Goal: Information Seeking & Learning: Find specific fact

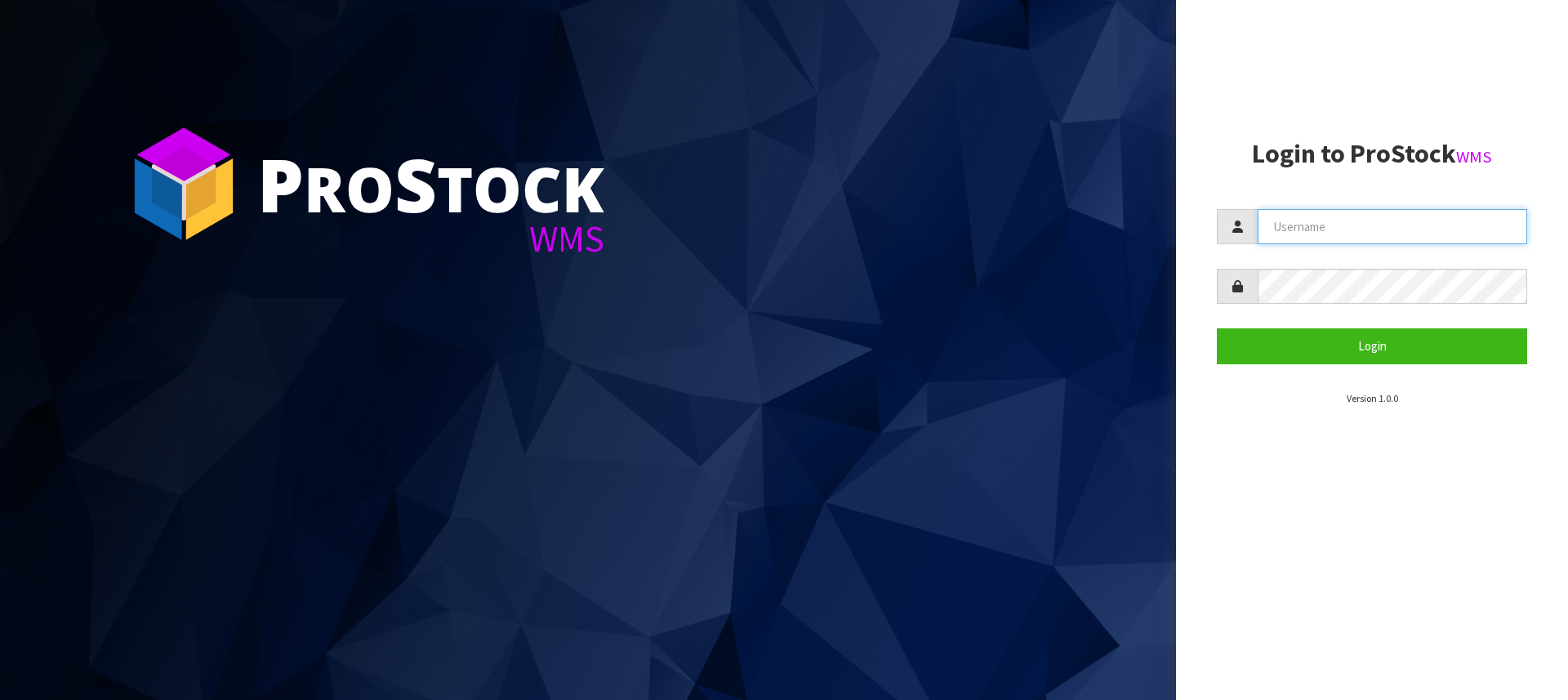
type input "[PERSON_NAME][EMAIL_ADDRESS][DOMAIN_NAME]"
click at [1389, 363] on section "Login to ProStock WMS [PERSON_NAME][EMAIL_ADDRESS][DOMAIN_NAME] Login Version 1…" at bounding box center [1372, 273] width 311 height 266
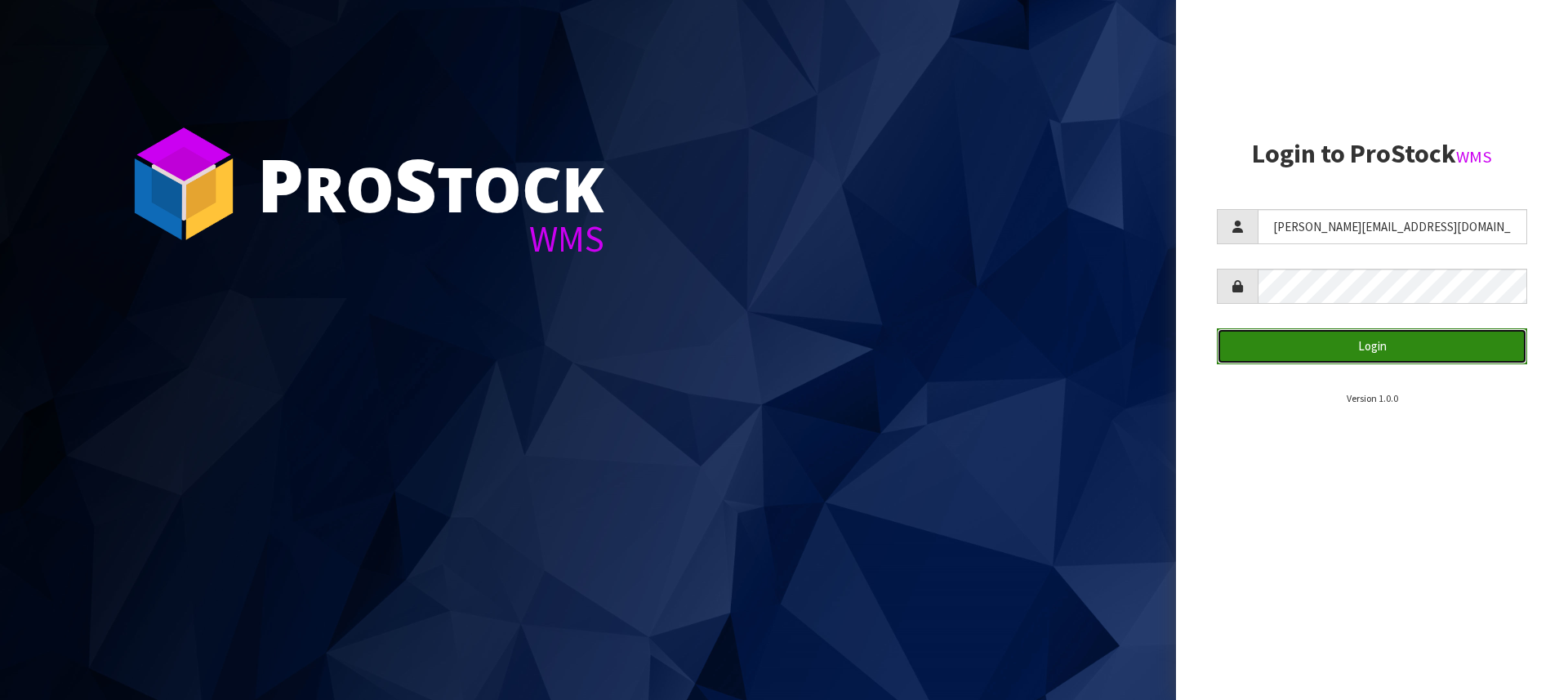
click at [1426, 342] on button "Login" at bounding box center [1372, 345] width 311 height 35
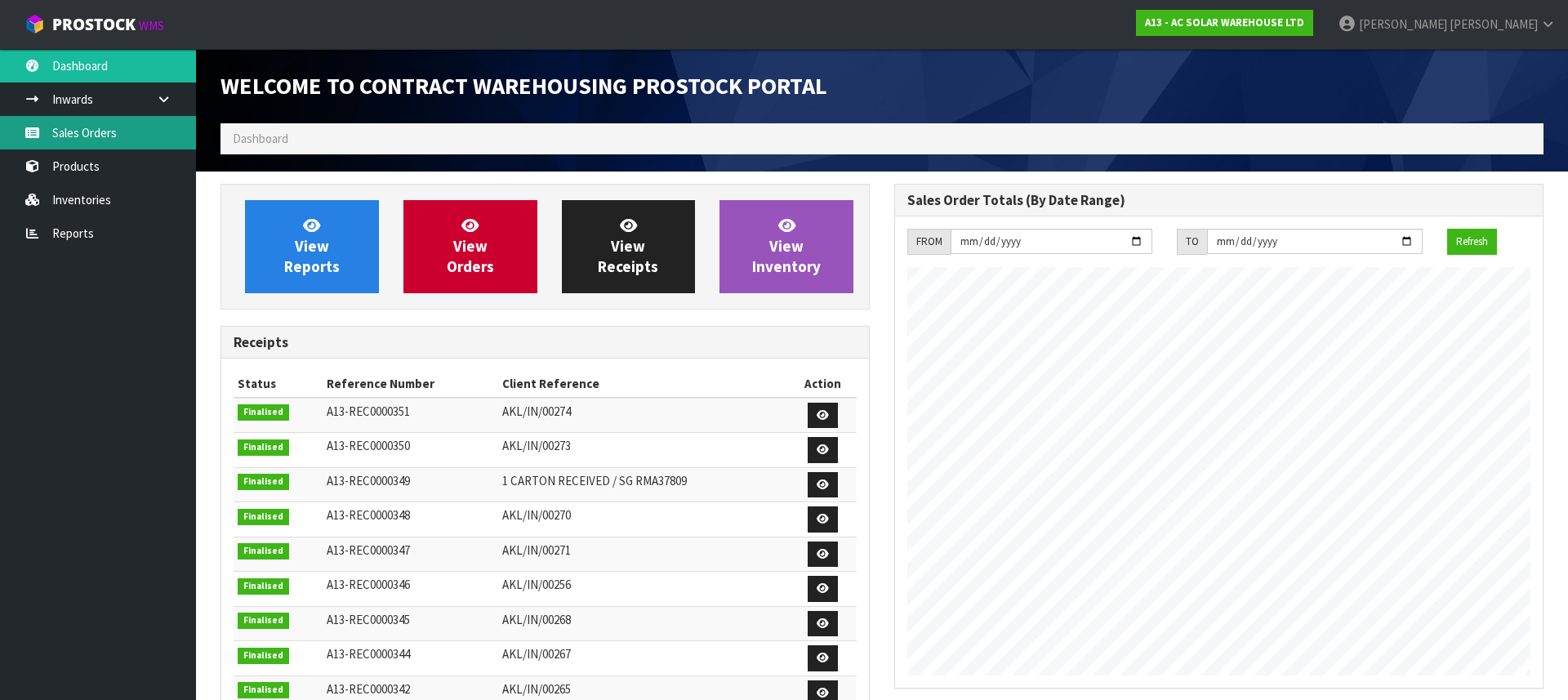
scroll to position [906, 674]
click at [129, 134] on link "Sales Orders" at bounding box center [98, 132] width 196 height 33
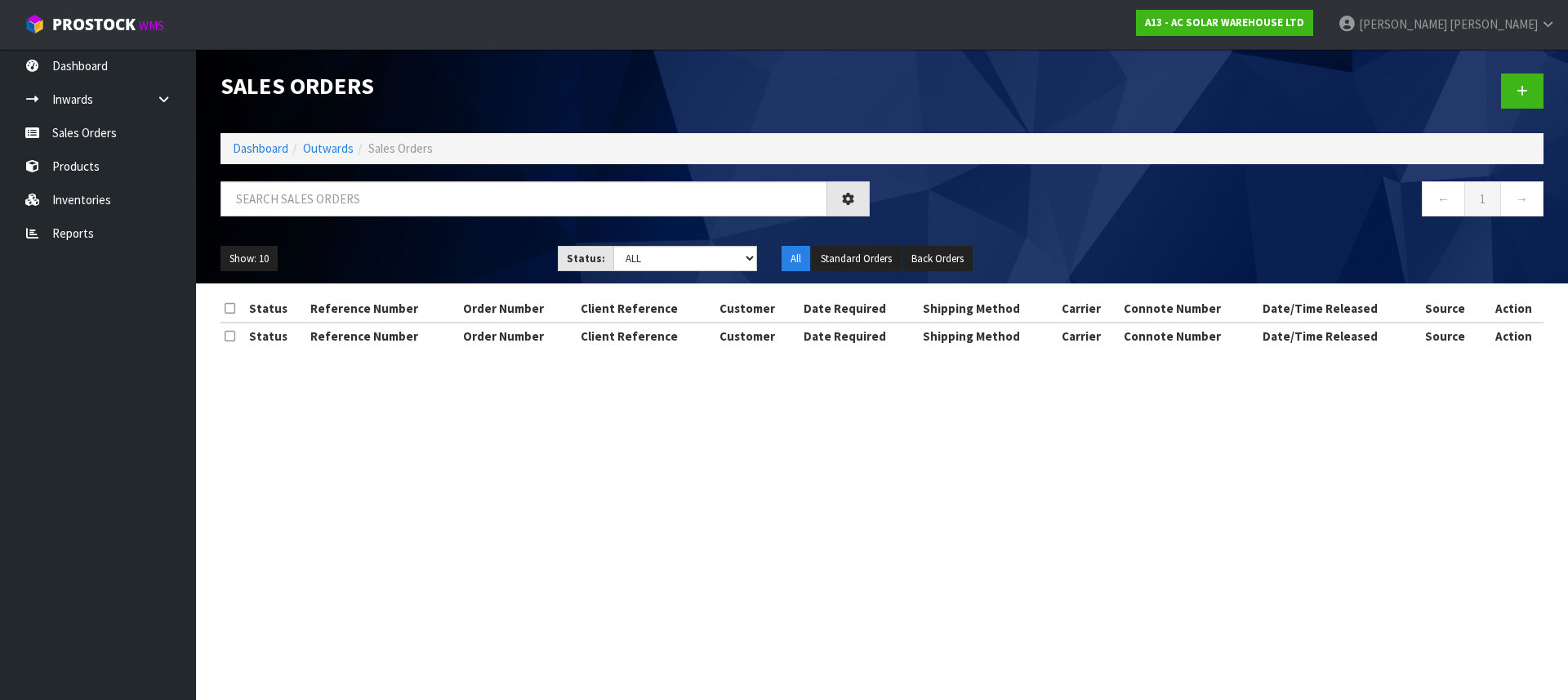
click at [87, 165] on body "Toggle navigation ProStock WMS A13 - AC SOLAR WAREHOUSE LTD [PERSON_NAME] Logou…" at bounding box center [784, 350] width 1568 height 700
click at [87, 165] on link "Products" at bounding box center [98, 165] width 196 height 33
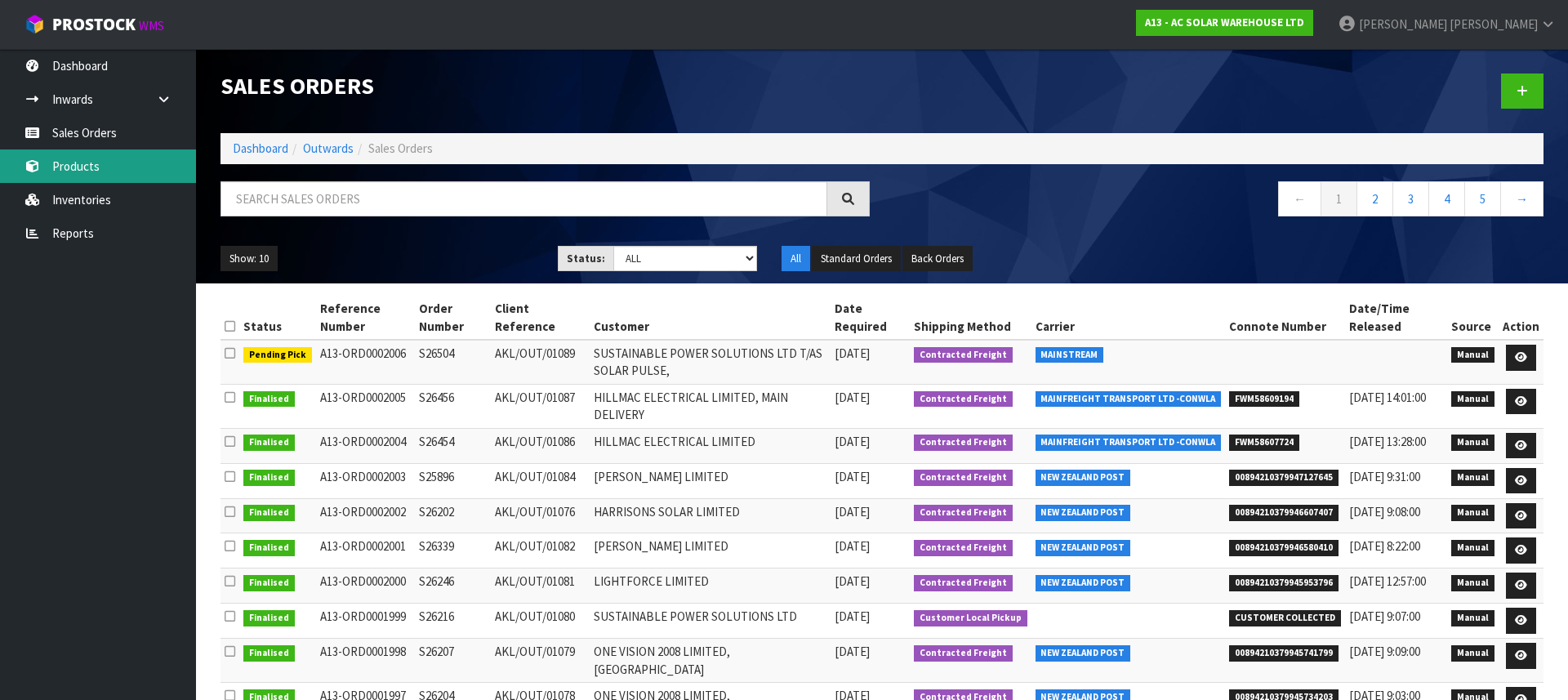
click at [87, 165] on link "Products" at bounding box center [98, 165] width 196 height 33
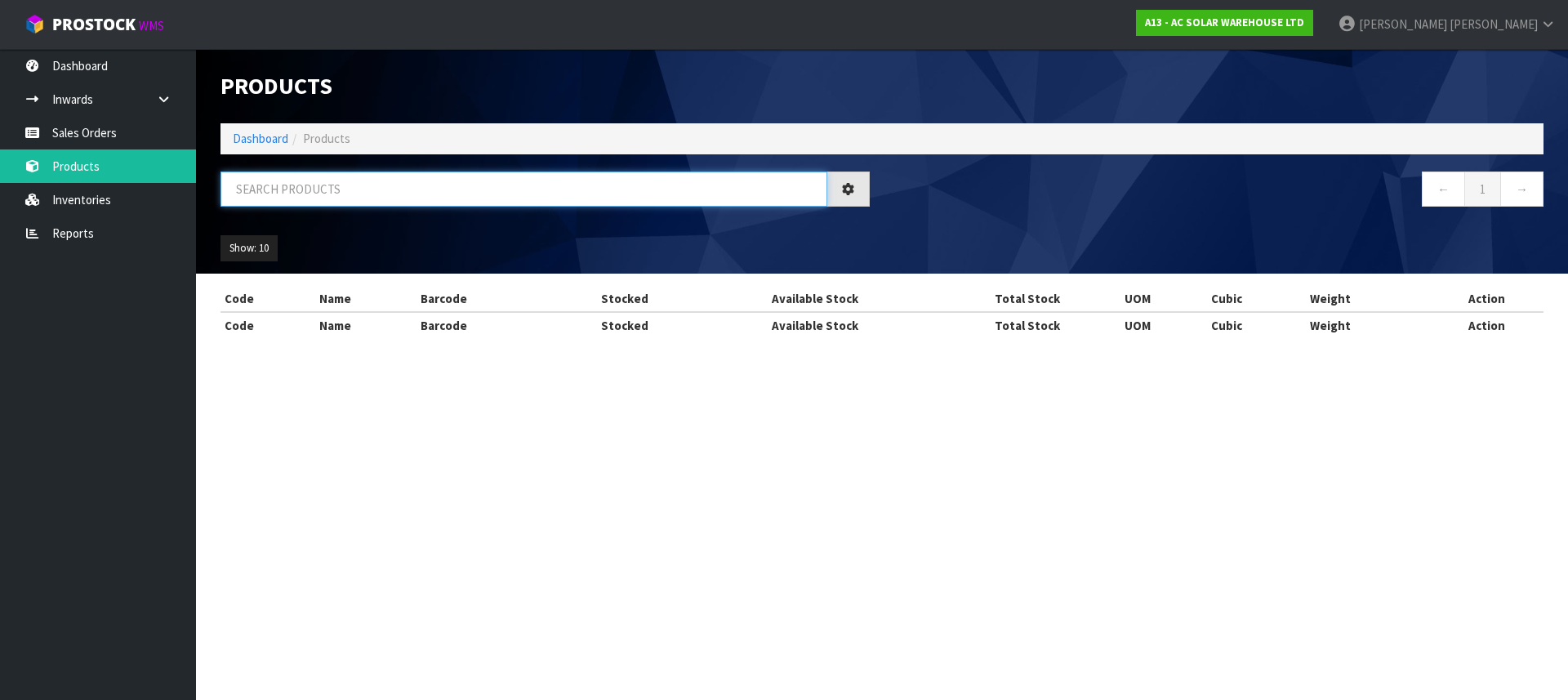
click at [294, 193] on input "text" at bounding box center [524, 188] width 607 height 35
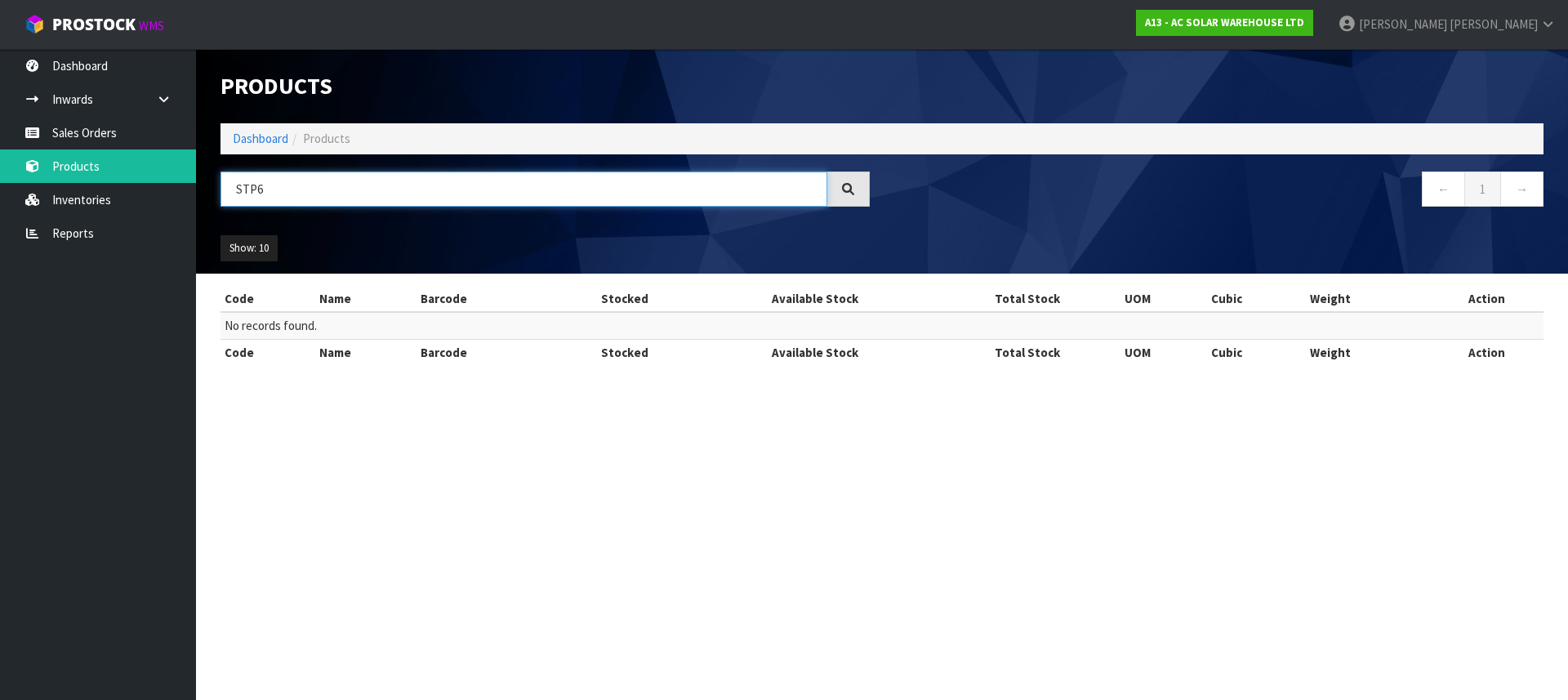
click at [378, 171] on input "STP6" at bounding box center [524, 188] width 607 height 35
click at [364, 191] on input "STP6" at bounding box center [524, 188] width 607 height 35
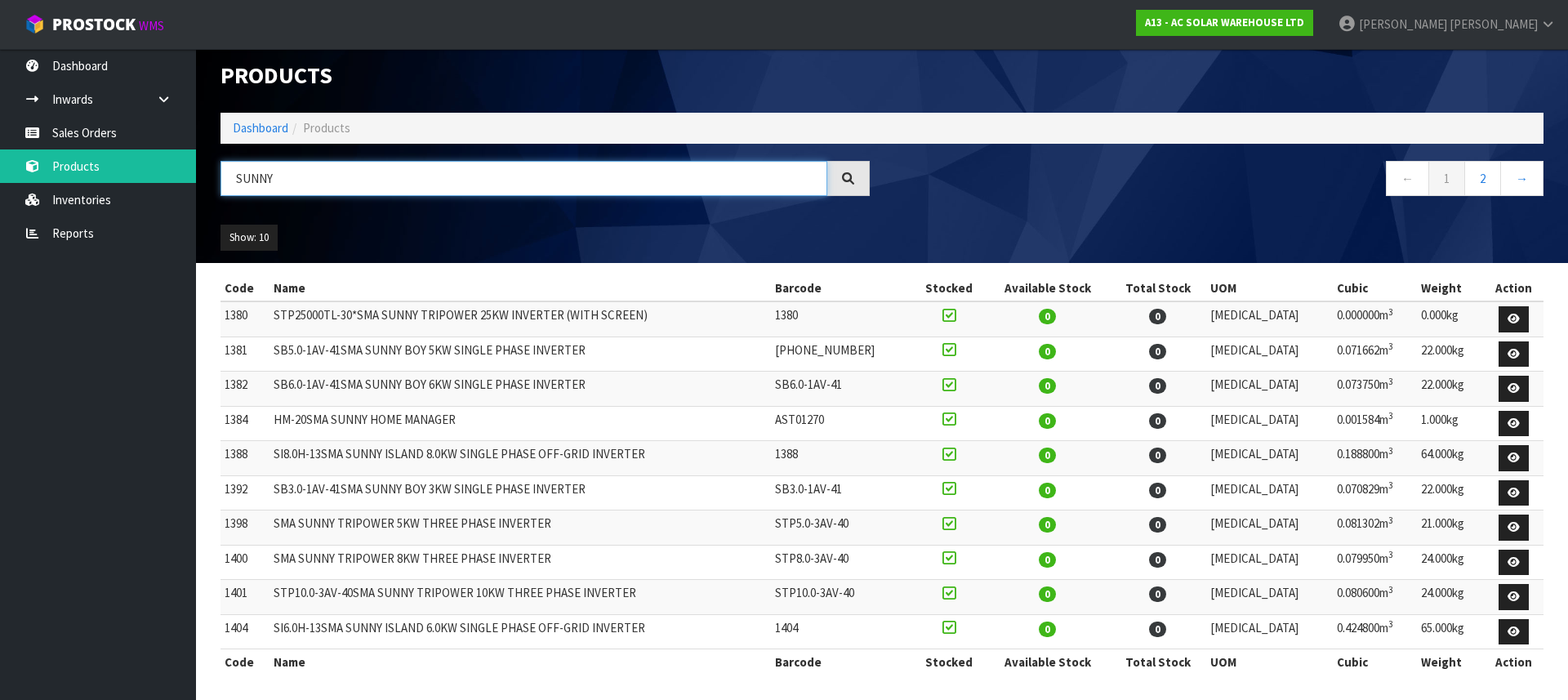
scroll to position [15, 0]
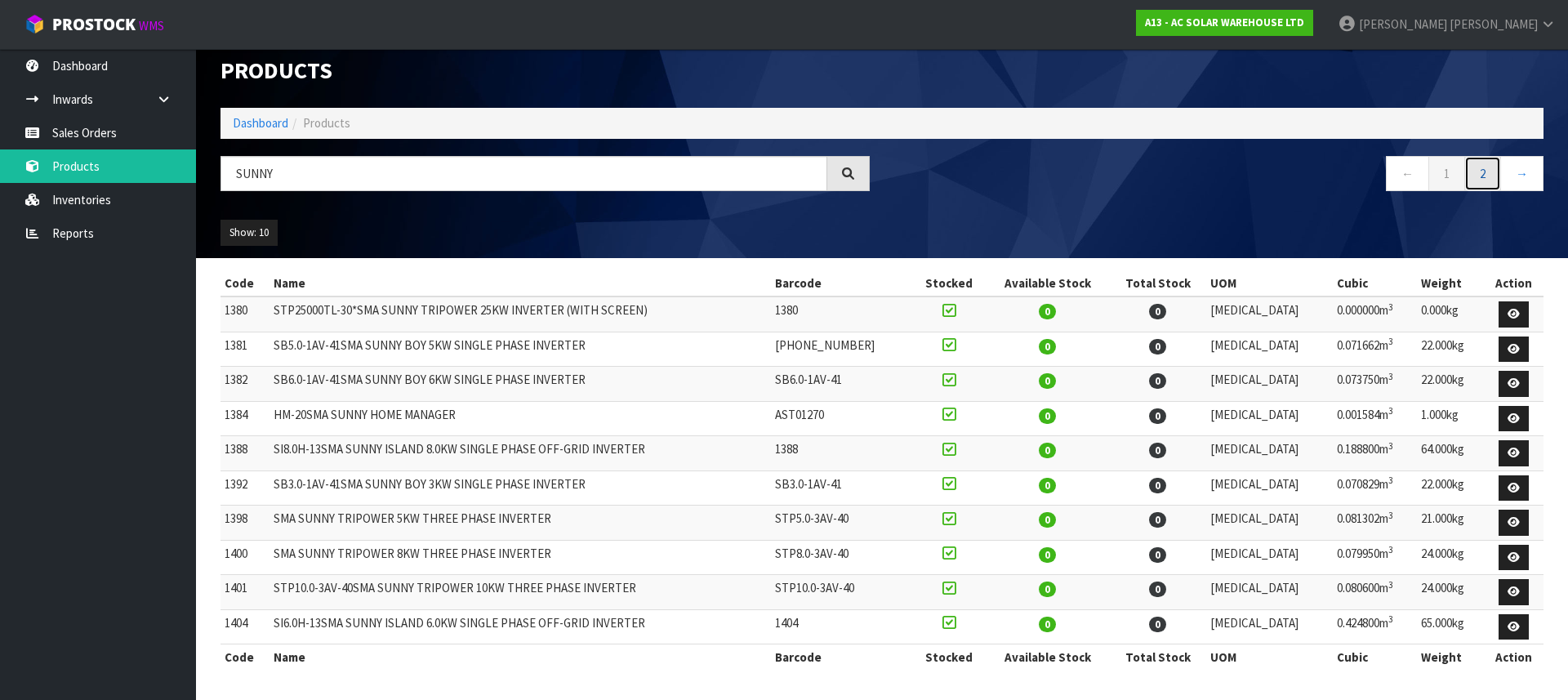
click at [1493, 172] on link "2" at bounding box center [1482, 173] width 36 height 35
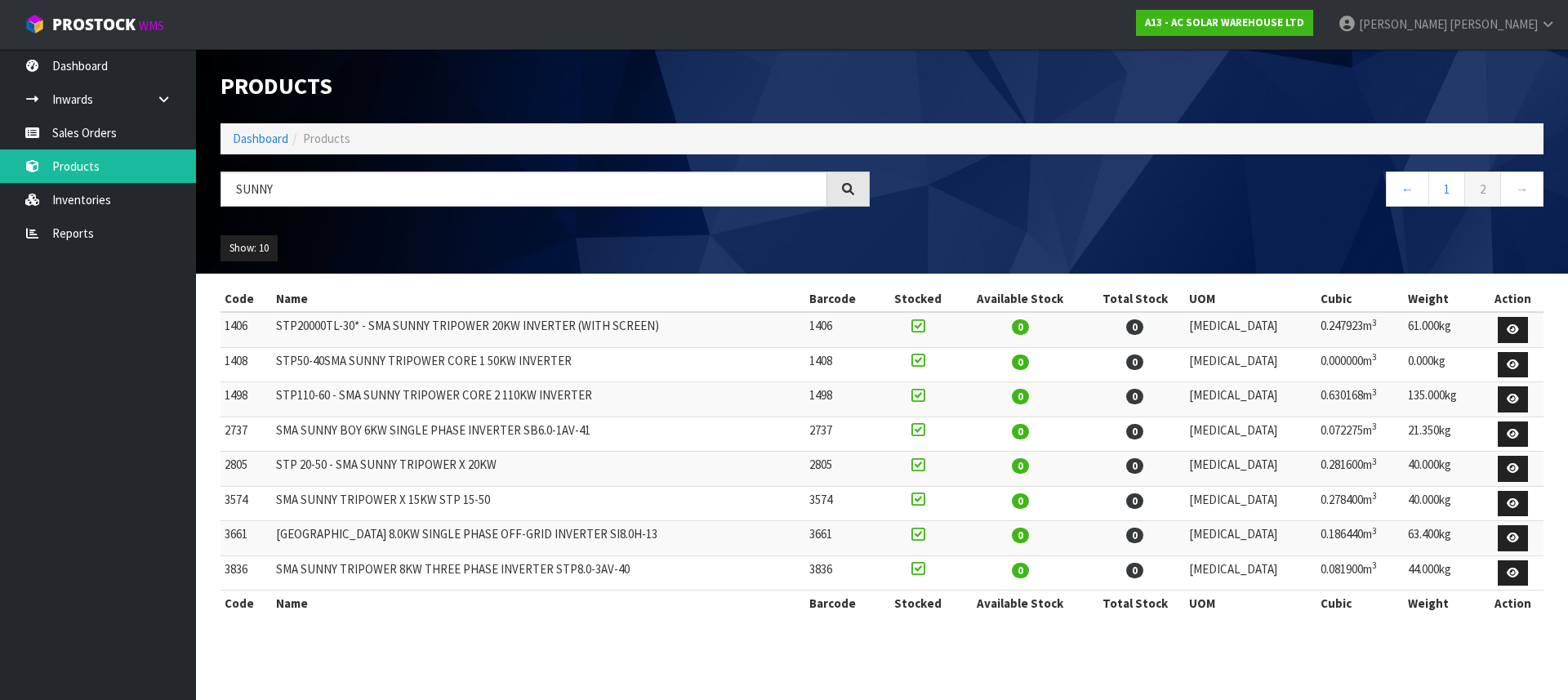
click at [387, 498] on td "SMA SUNNY TRIPOWER X 15KW STP 15-50" at bounding box center [539, 503] width 534 height 35
click at [389, 180] on input "SUNNY" at bounding box center [524, 188] width 607 height 35
click at [388, 183] on input "SUNNY" at bounding box center [524, 188] width 607 height 35
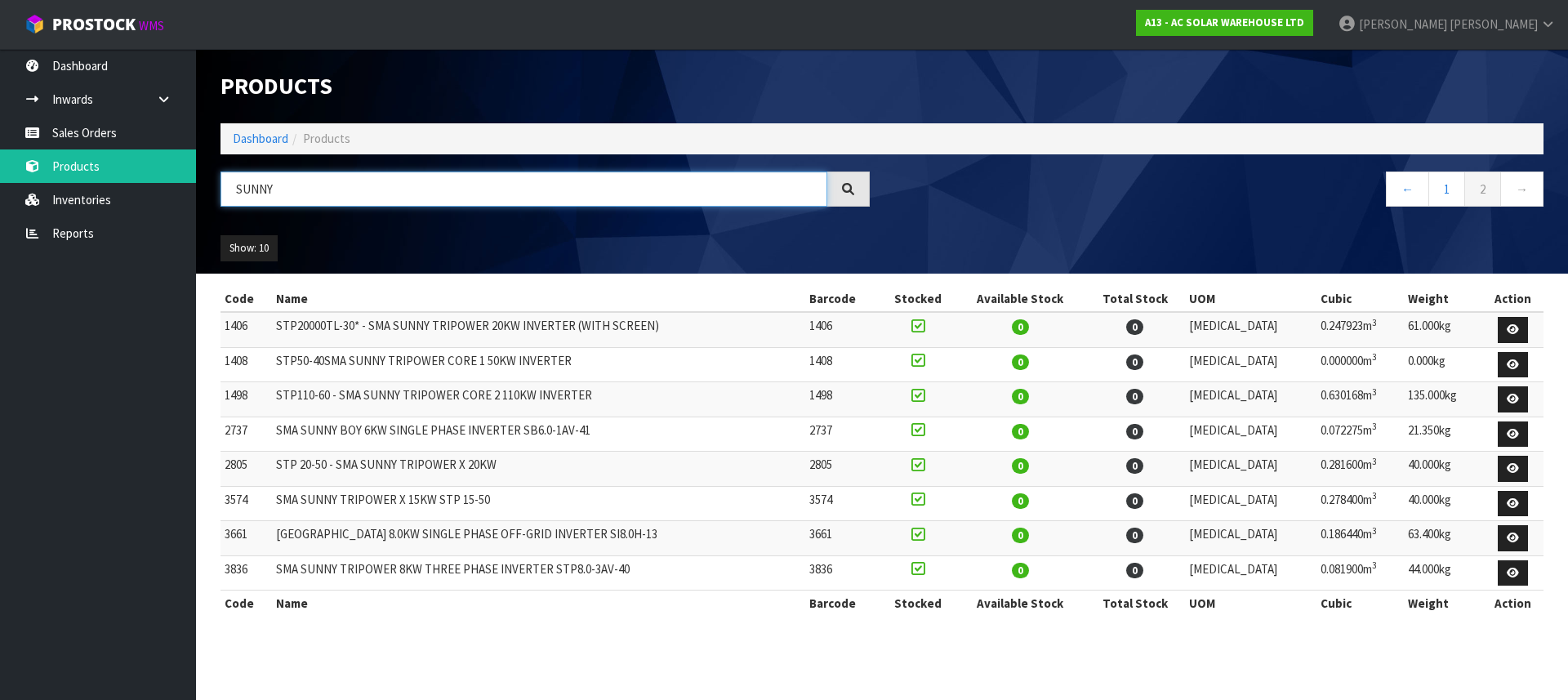
click at [388, 183] on input "SUNNY" at bounding box center [524, 188] width 607 height 35
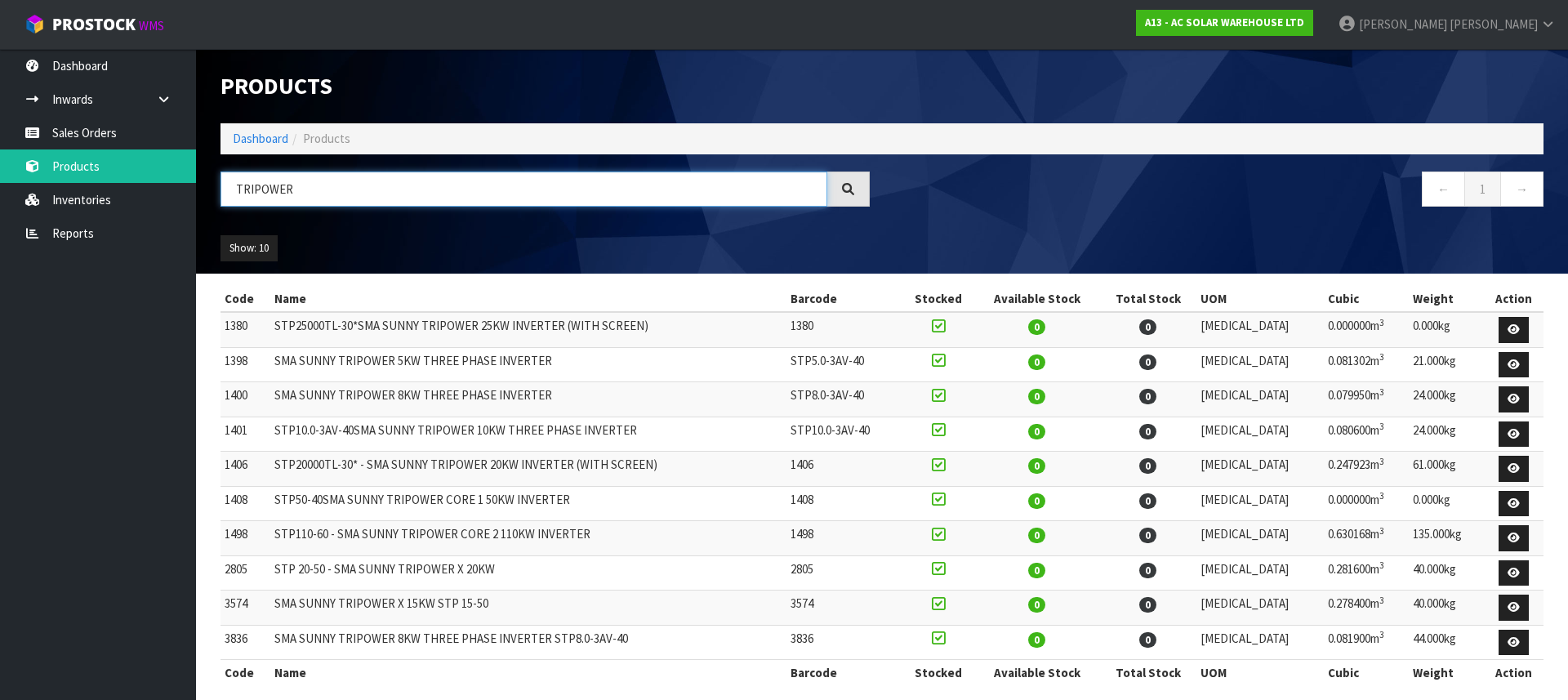
click at [294, 183] on input "TRIPOWER" at bounding box center [524, 188] width 607 height 35
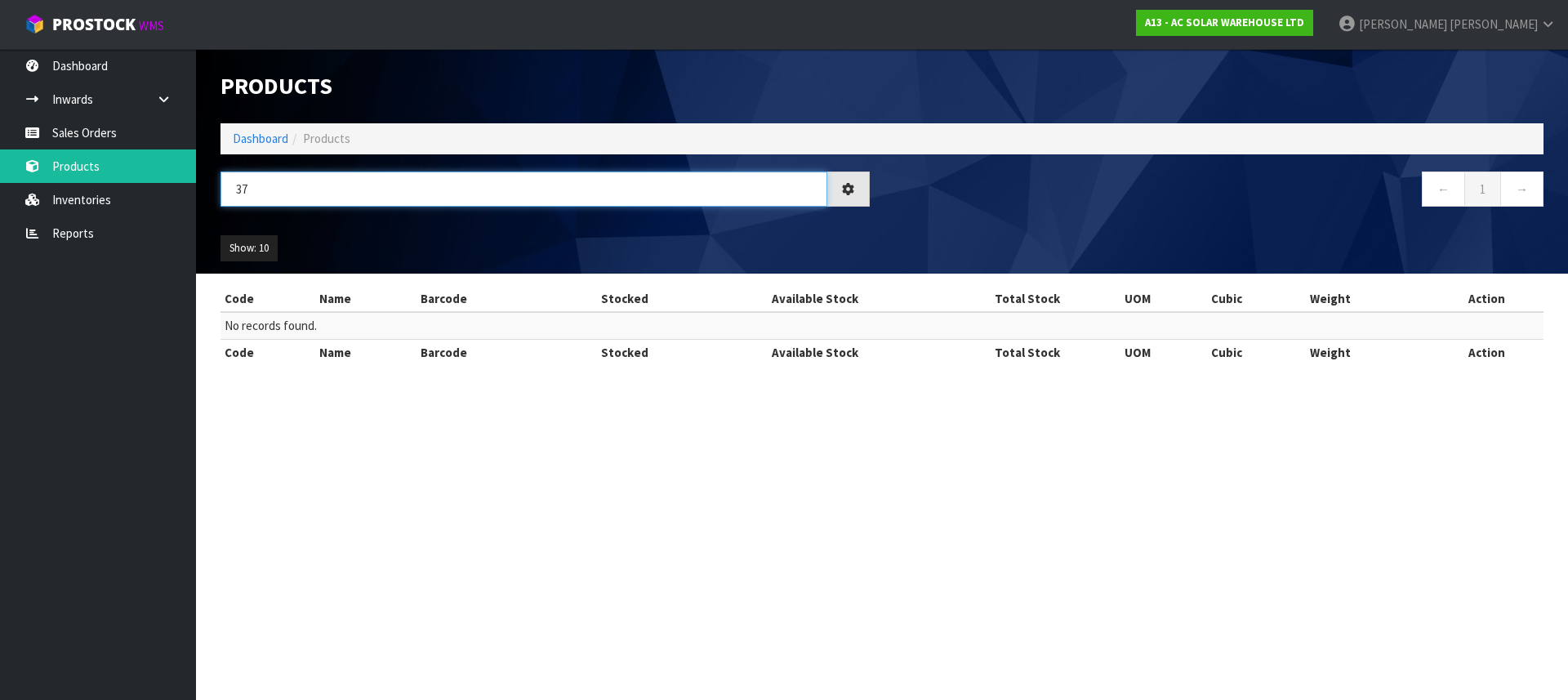
type input "3"
type input "s"
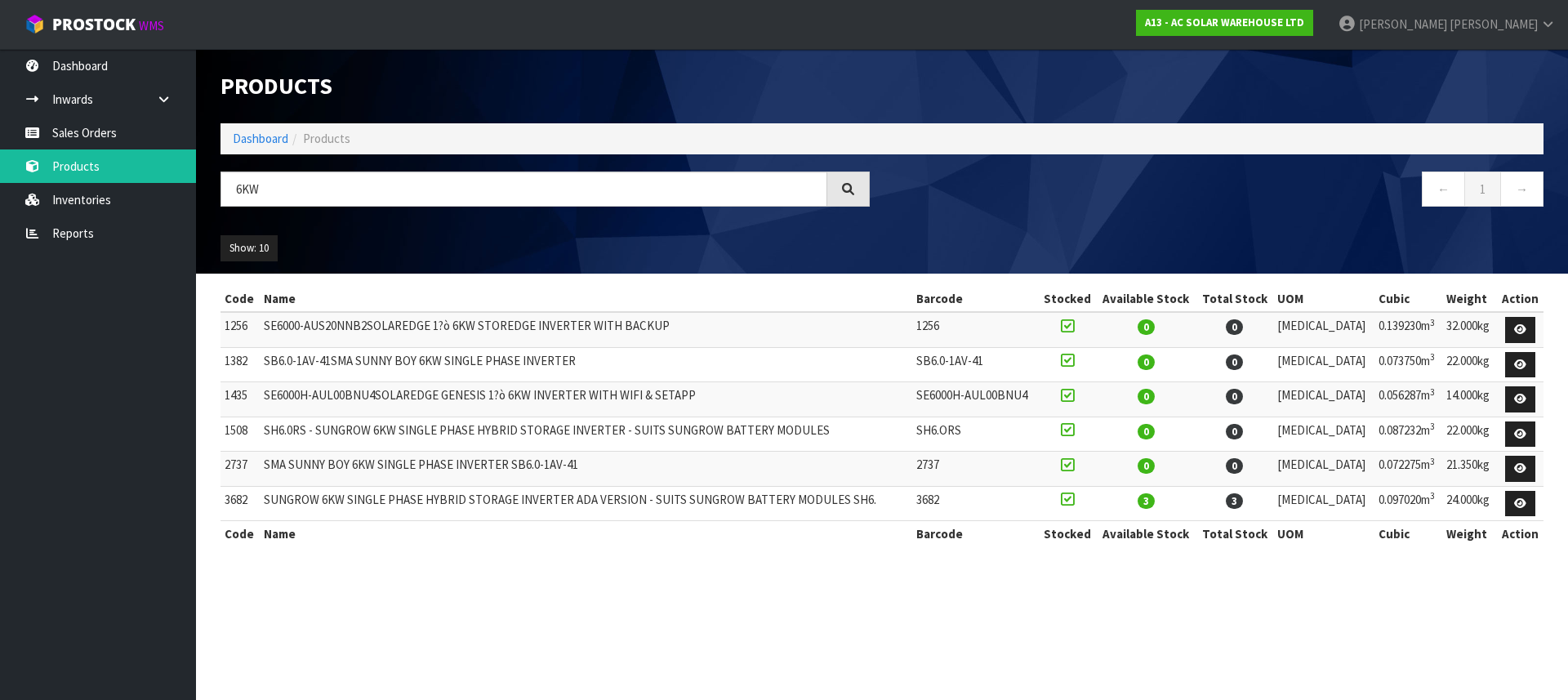
click at [389, 505] on td "SUNGROW 6KW SINGLE PHASE HYBRID STORAGE INVERTER ADA VERSION - SUITS SUNGROW BA…" at bounding box center [585, 503] width 652 height 35
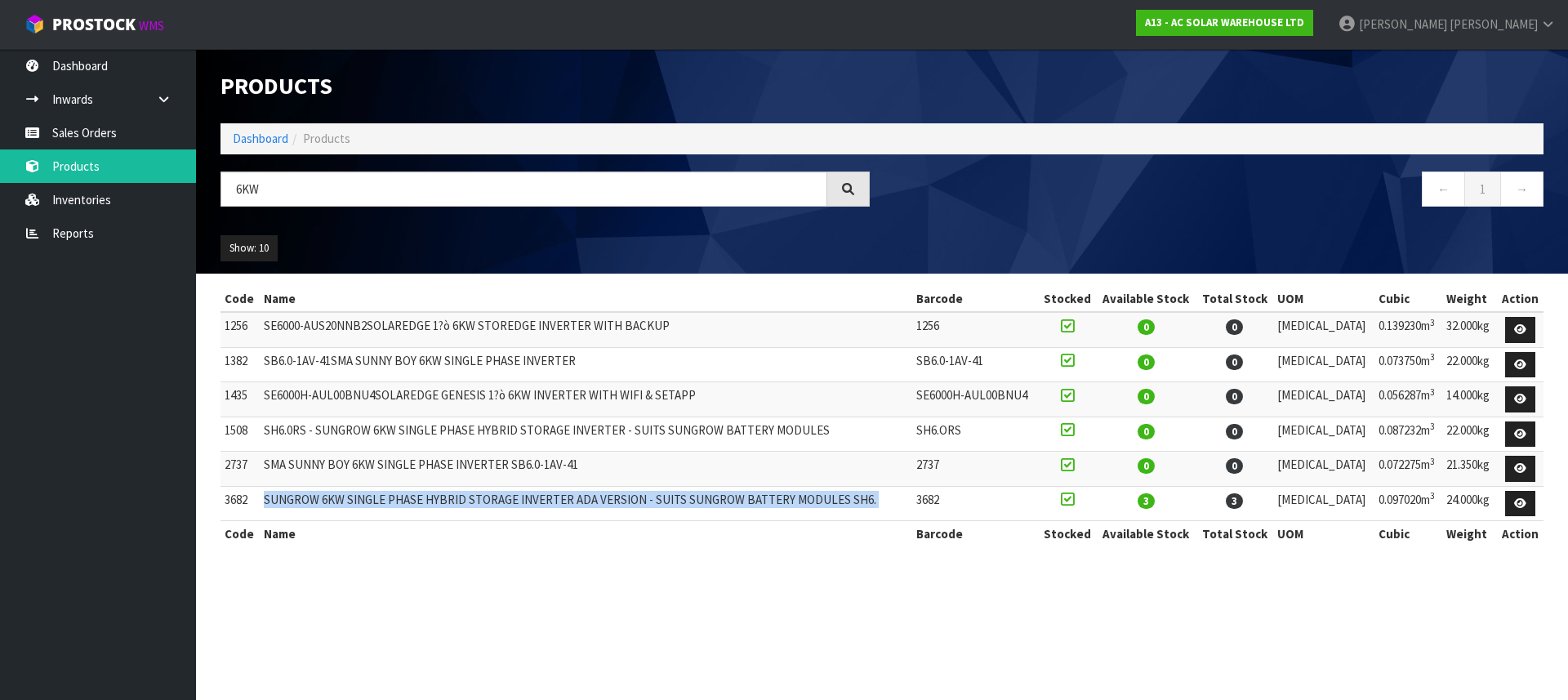
click at [389, 505] on td "SUNGROW 6KW SINGLE PHASE HYBRID STORAGE INVERTER ADA VERSION - SUITS SUNGROW BA…" at bounding box center [585, 503] width 652 height 35
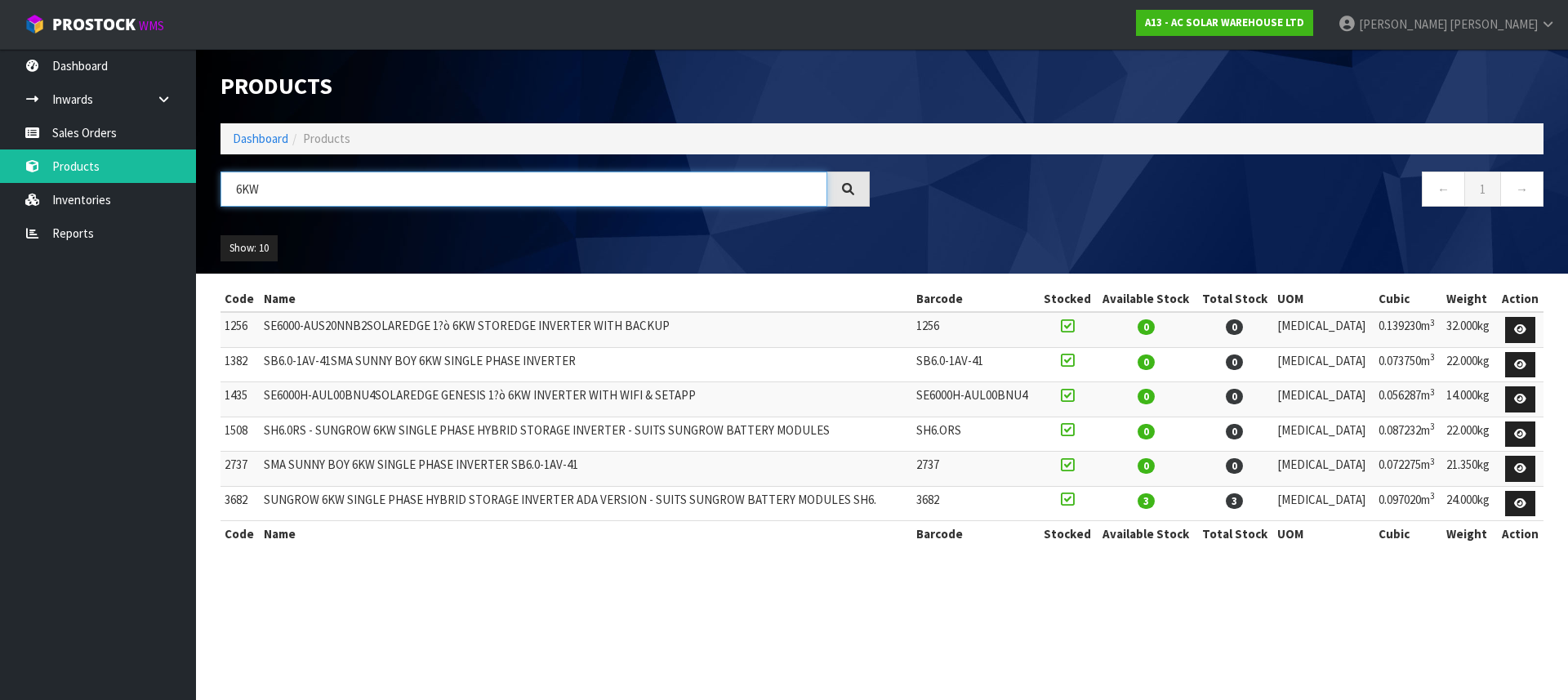
click at [332, 190] on input "6KW" at bounding box center [524, 188] width 607 height 35
type input "6"
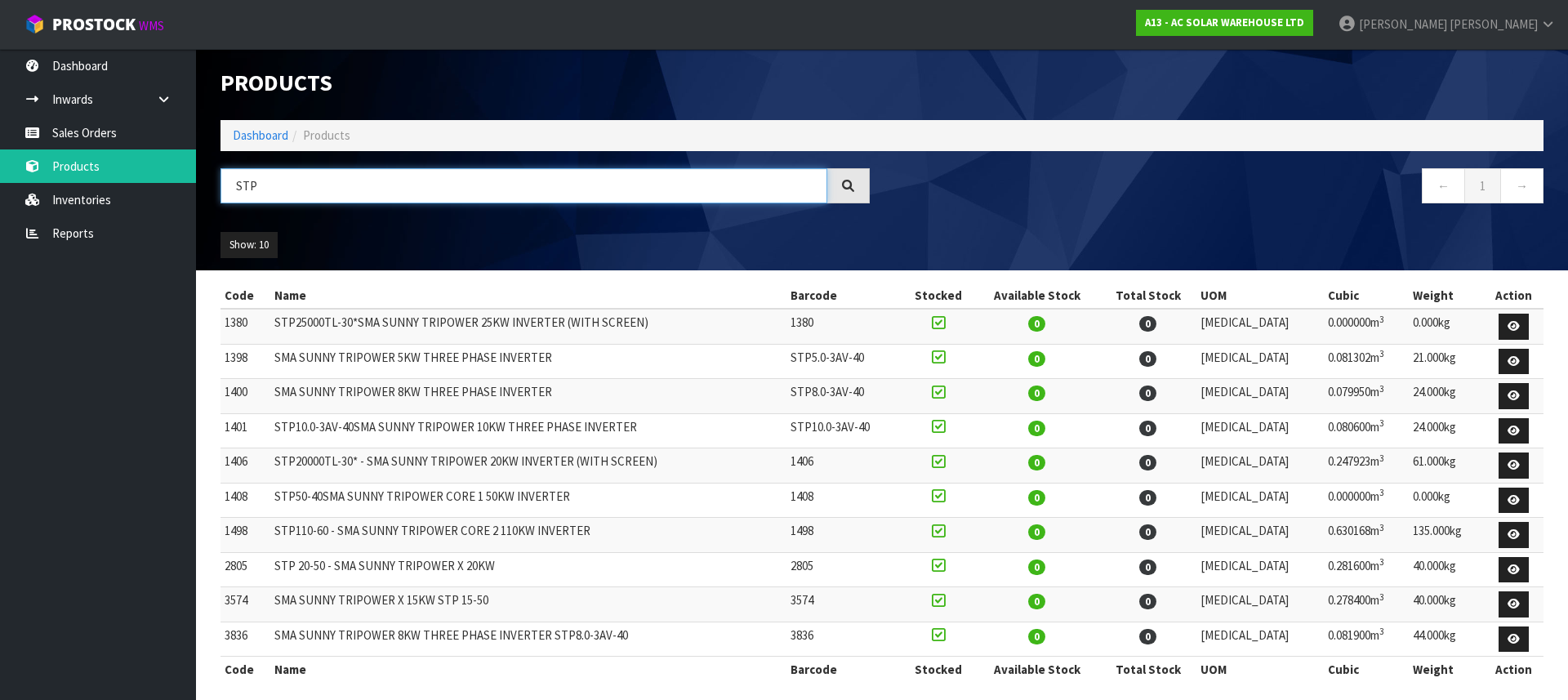
scroll to position [9, 0]
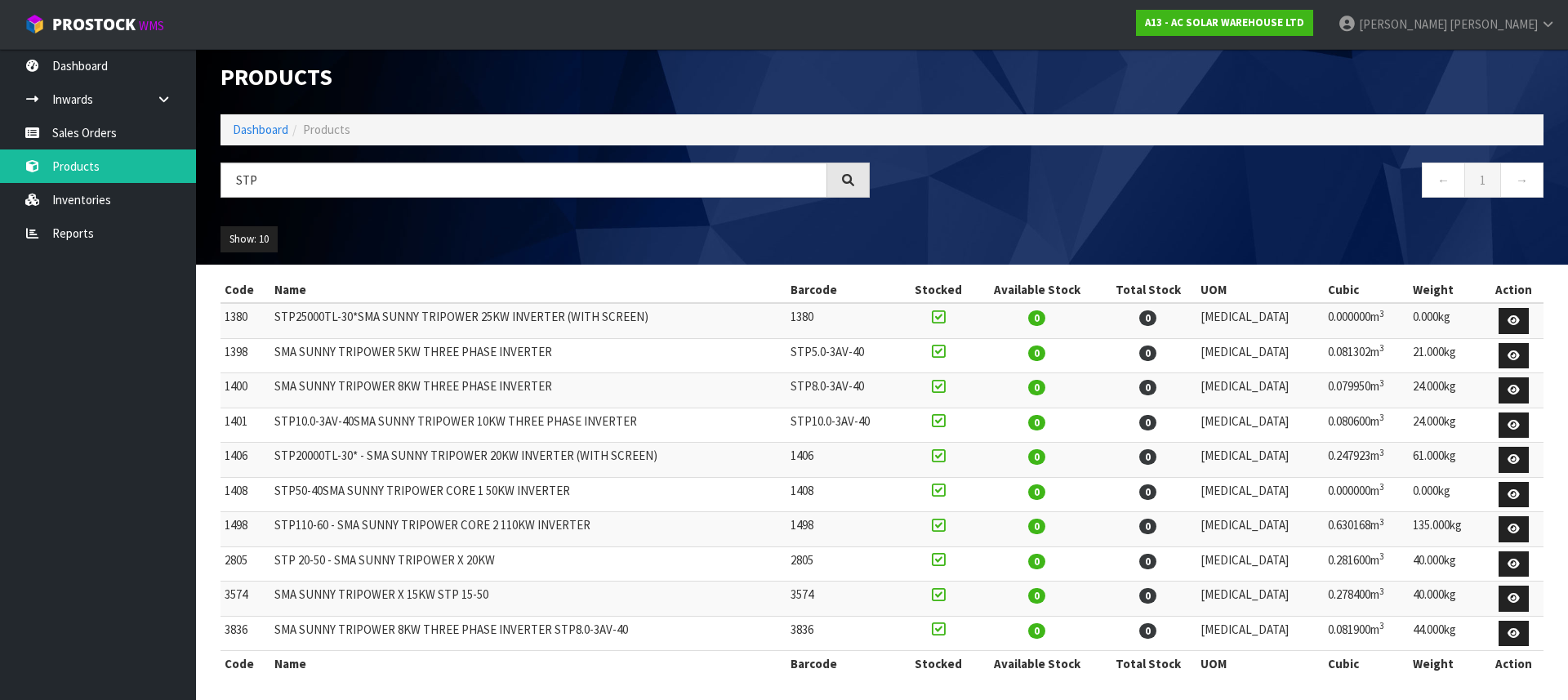
click at [424, 631] on td "SMA SUNNY TRIPOWER 8KW THREE PHASE INVERTER STP8.0-3AV-40" at bounding box center [529, 633] width 516 height 35
click at [296, 171] on input "STP" at bounding box center [524, 180] width 607 height 35
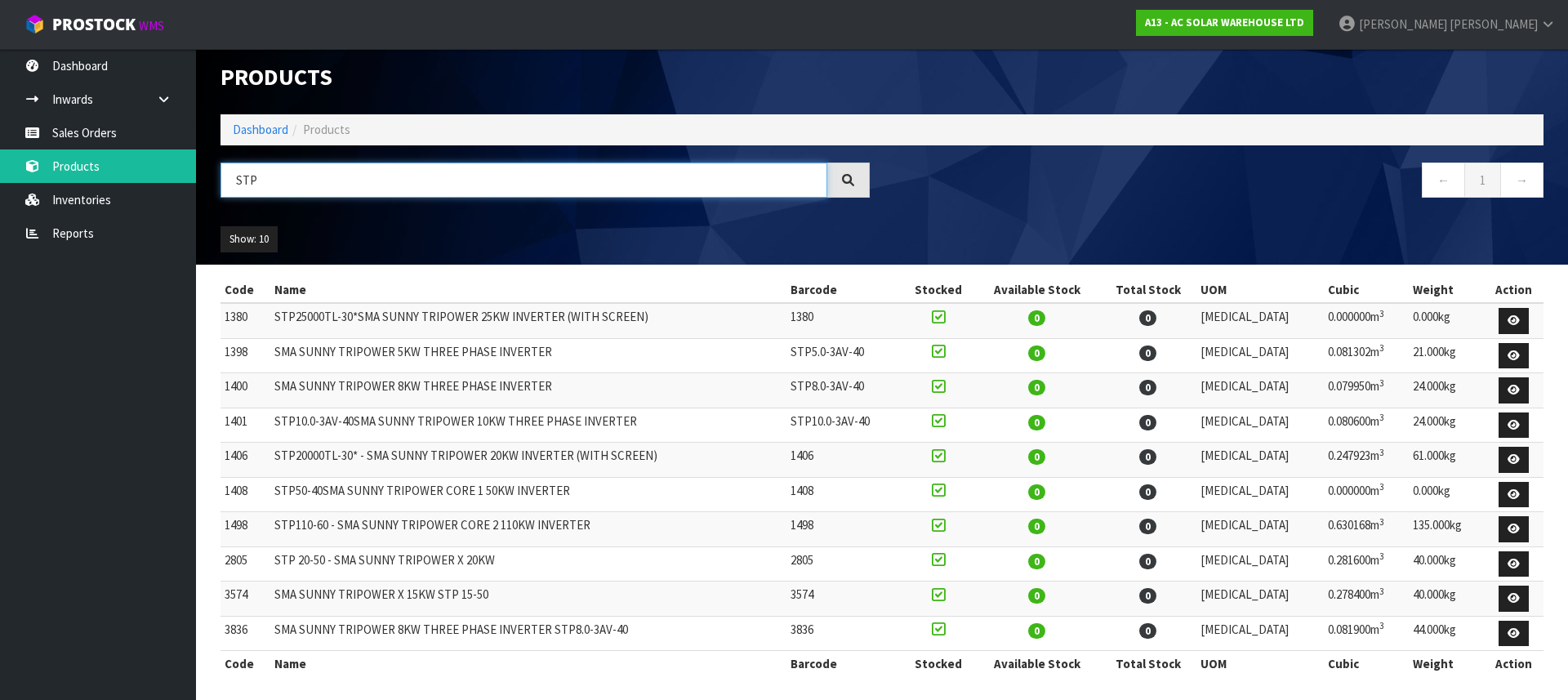
click at [296, 171] on input "STP" at bounding box center [524, 180] width 607 height 35
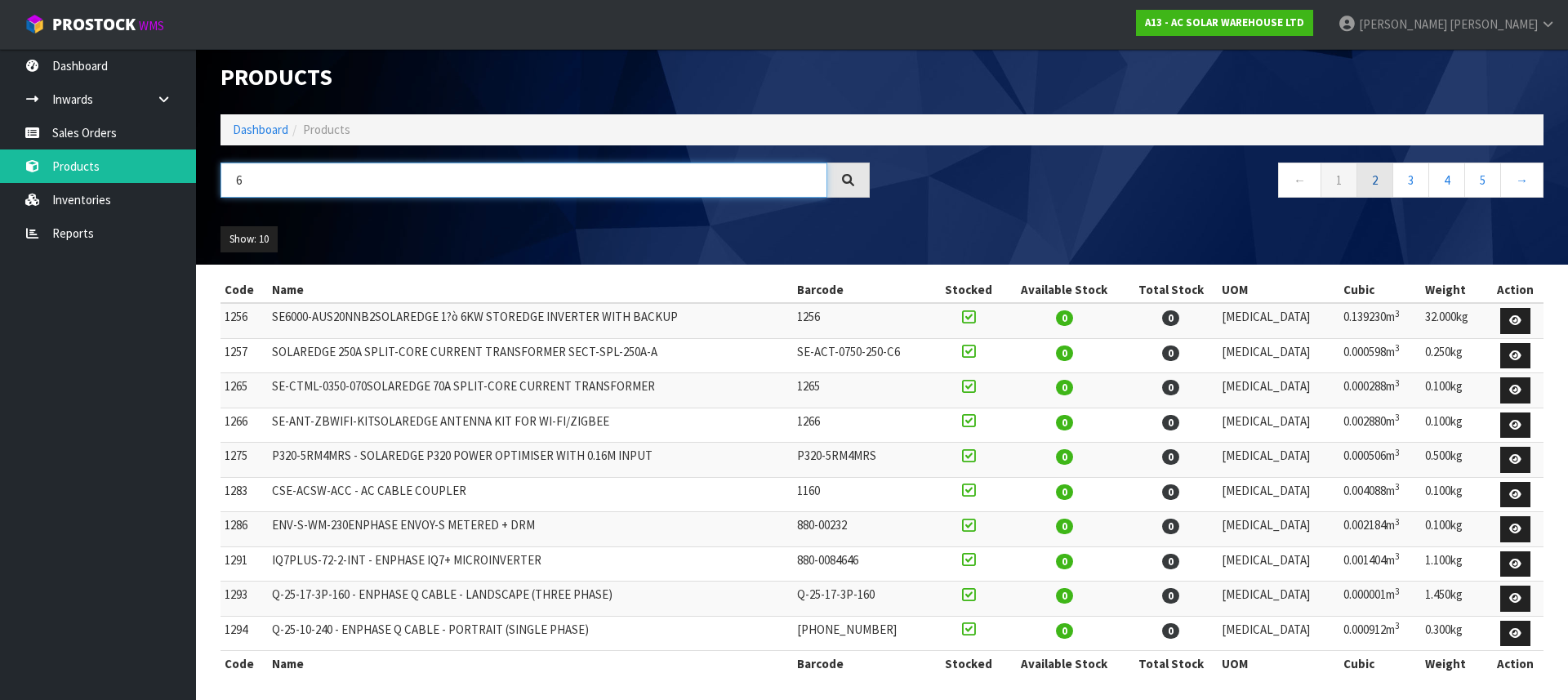
type input "6"
click at [1376, 176] on link "2" at bounding box center [1375, 180] width 36 height 35
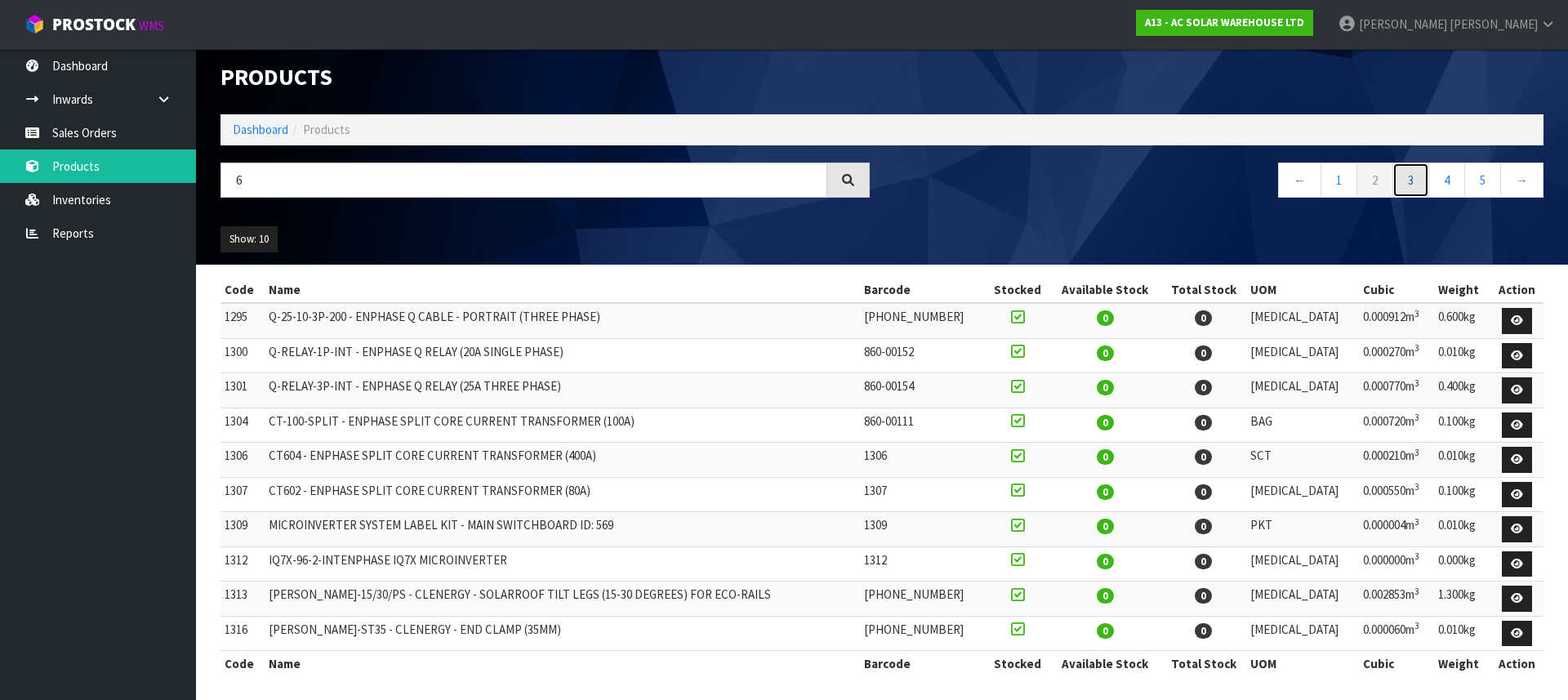
click at [1414, 179] on link "3" at bounding box center [1410, 180] width 36 height 35
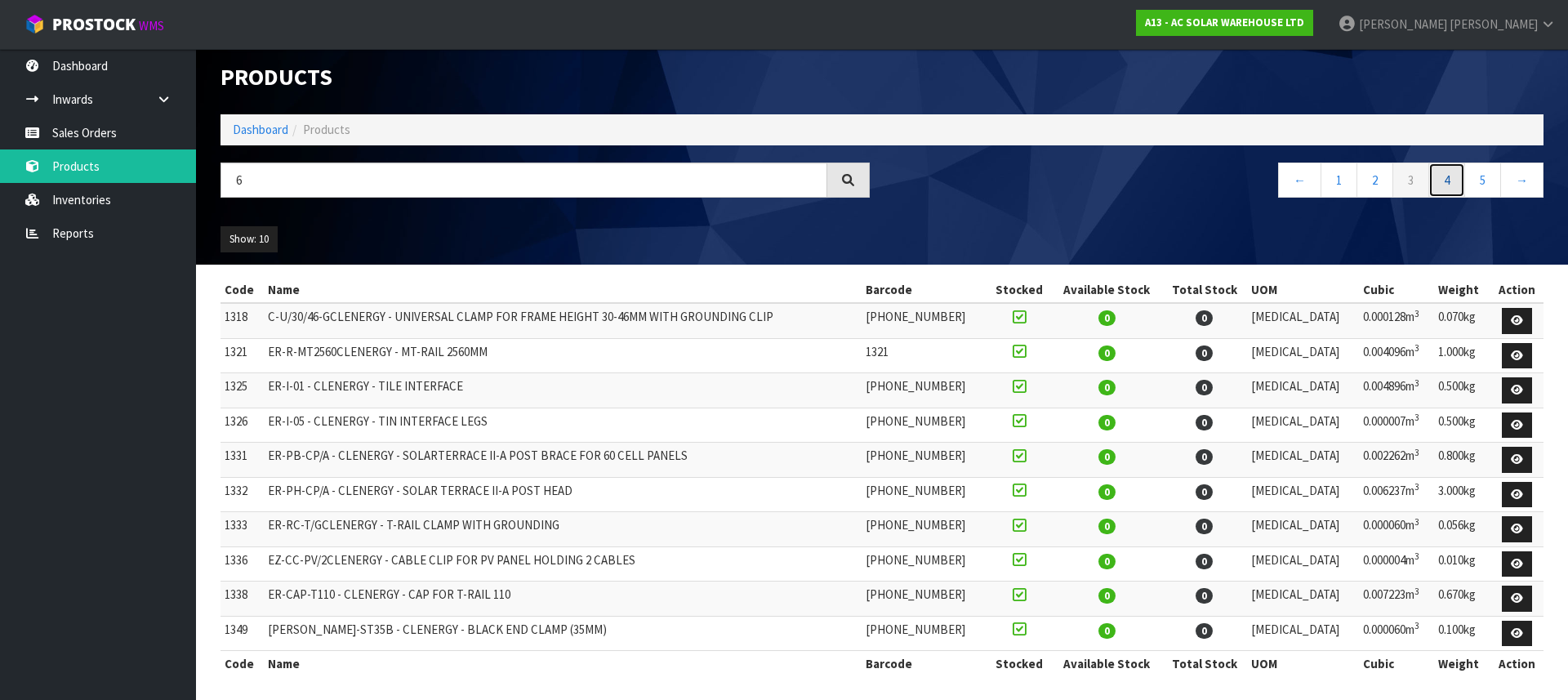
click at [1435, 176] on link "4" at bounding box center [1447, 180] width 36 height 35
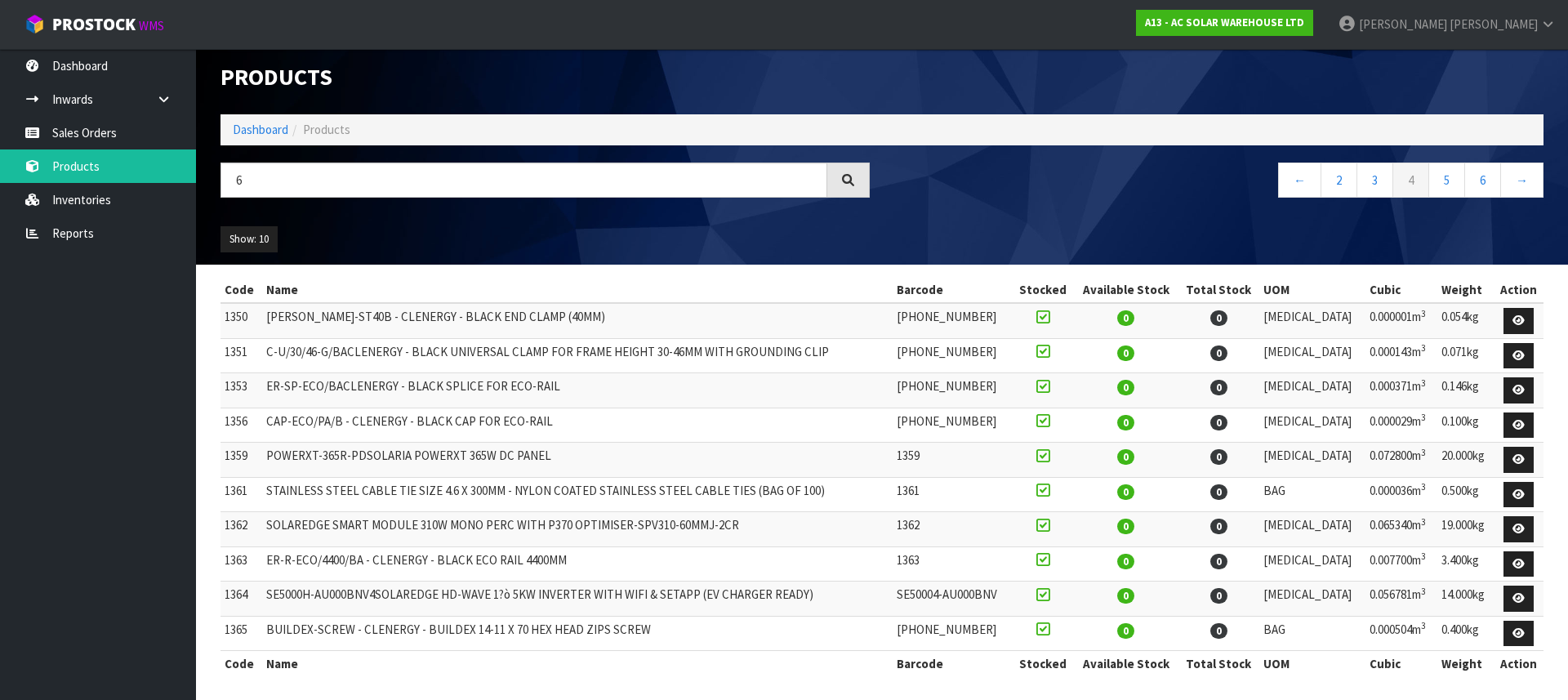
scroll to position [15, 0]
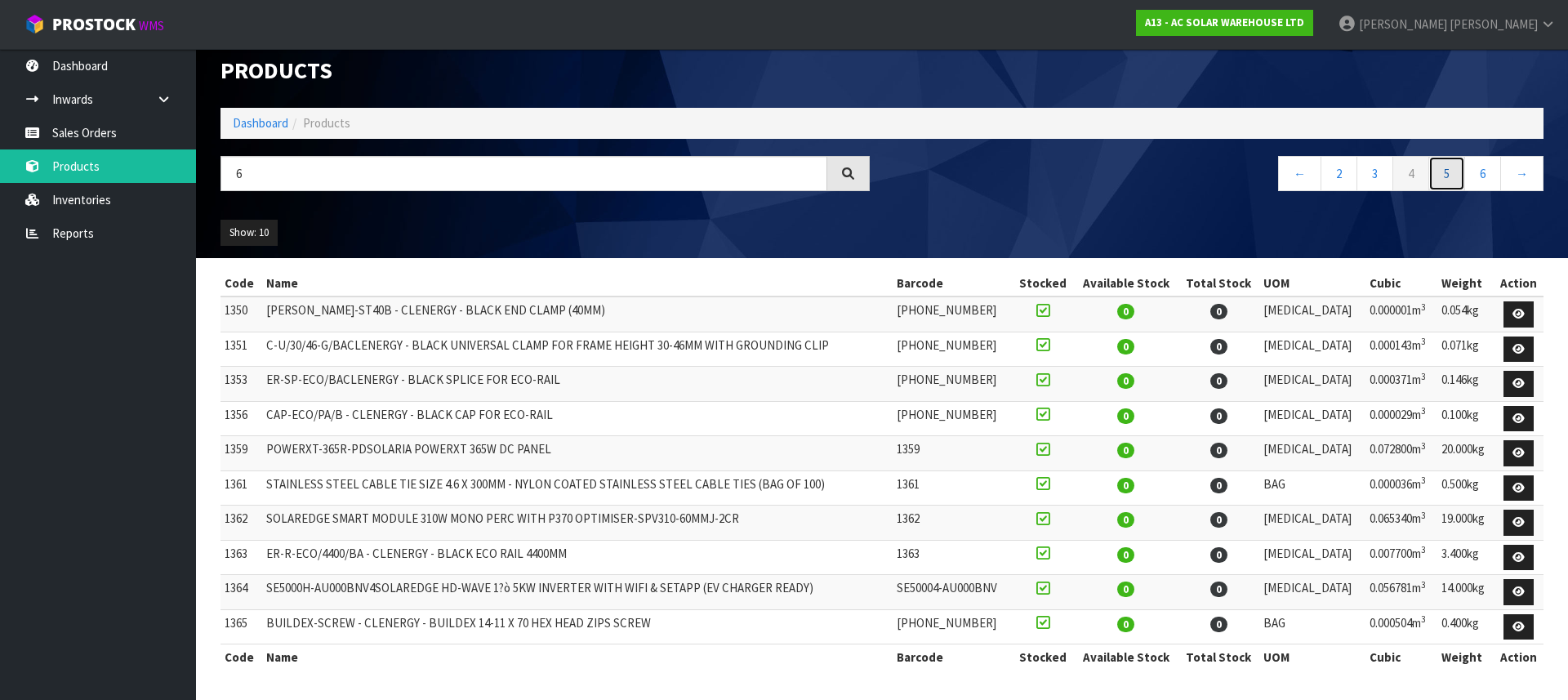
click at [1444, 163] on link "5" at bounding box center [1447, 173] width 36 height 35
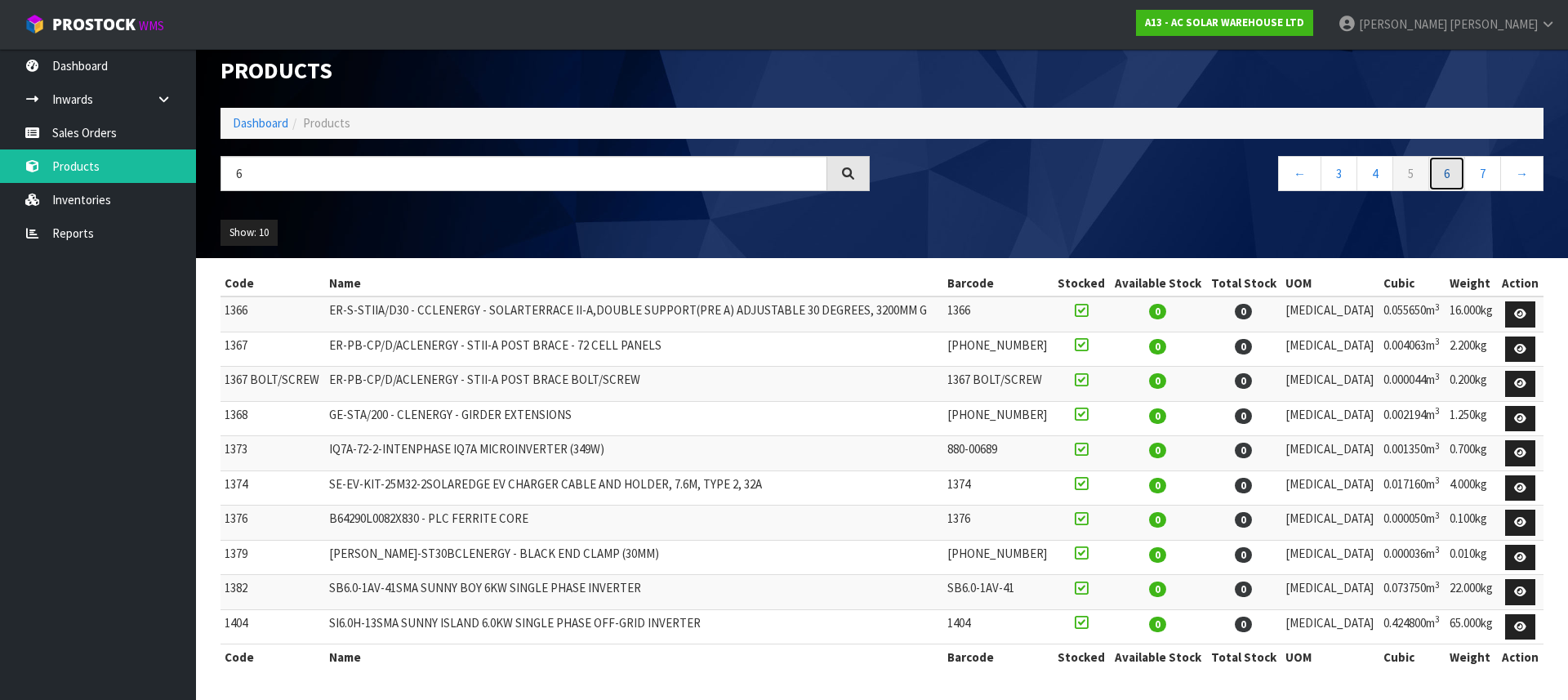
click at [1447, 175] on link "6" at bounding box center [1447, 173] width 36 height 35
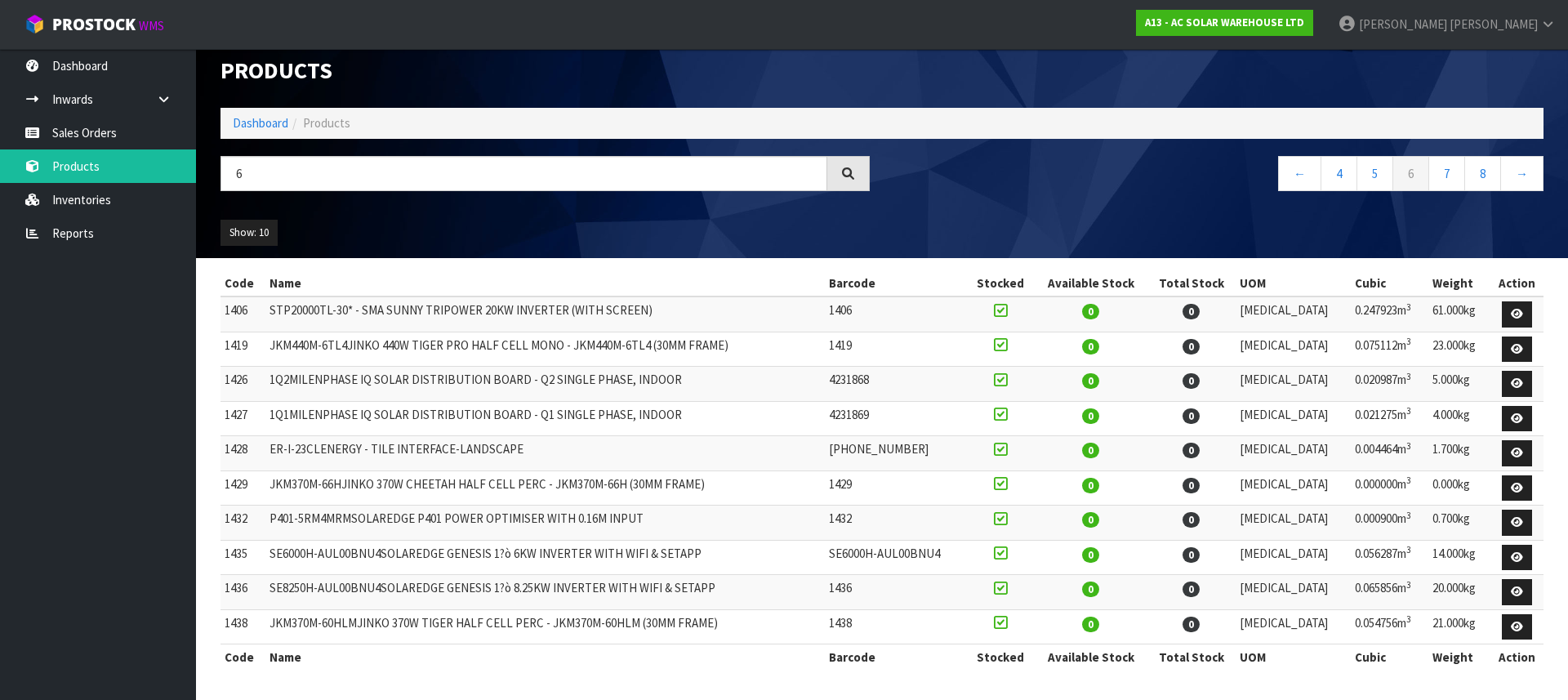
click at [442, 310] on td "STP20000TL-30* - SMA SUNNY TRIPOWER 20KW INVERTER (WITH SCREEN)" at bounding box center [545, 313] width 559 height 35
click at [443, 310] on td "STP20000TL-30* - SMA SUNNY TRIPOWER 20KW INVERTER (WITH SCREEN)" at bounding box center [545, 313] width 559 height 35
click at [449, 336] on td "JKM440M-6TL4JINKO 440W TIGER PRO HALF CELL MONO - JKM440M-6TL4 (30MM FRAME)" at bounding box center [545, 349] width 559 height 35
click at [1446, 175] on link "7" at bounding box center [1447, 173] width 36 height 35
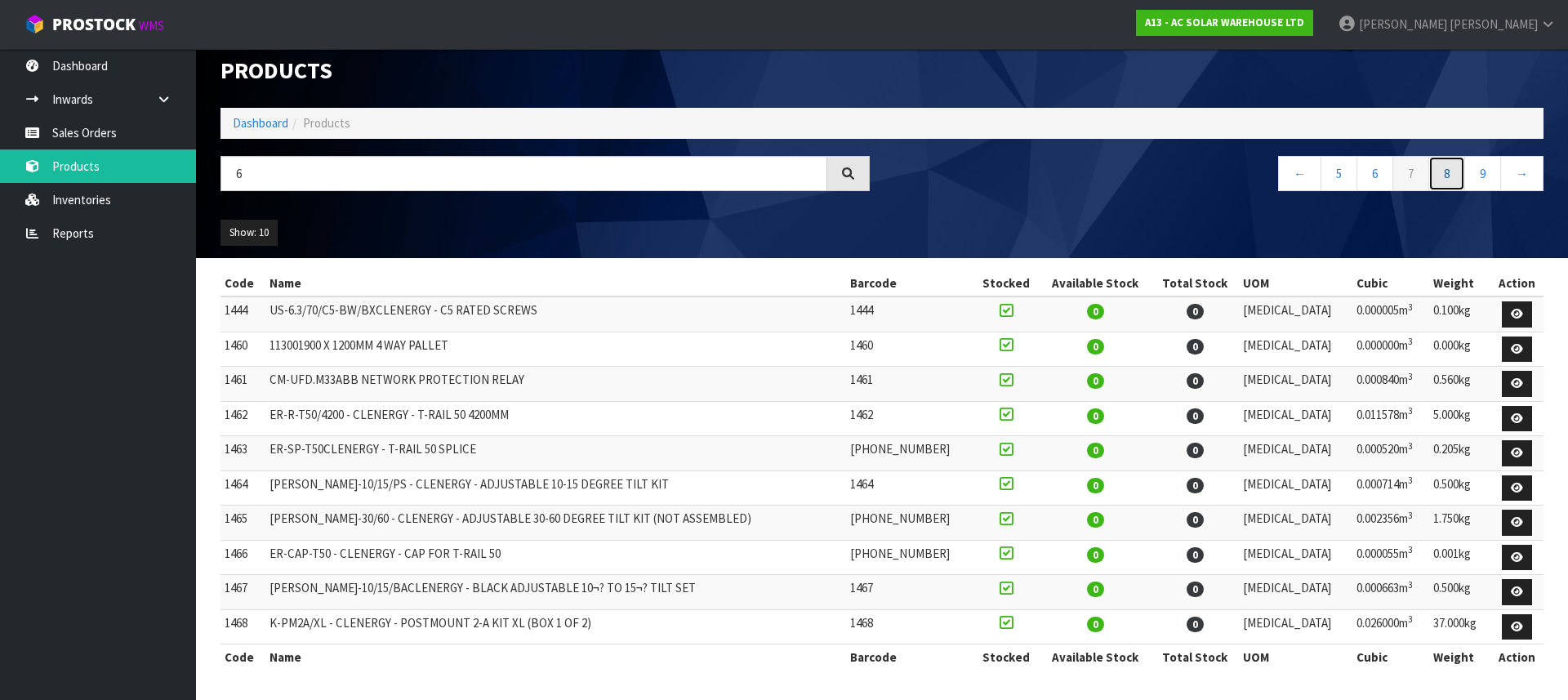
click at [1436, 173] on link "8" at bounding box center [1447, 173] width 36 height 35
